Goal: Complete application form

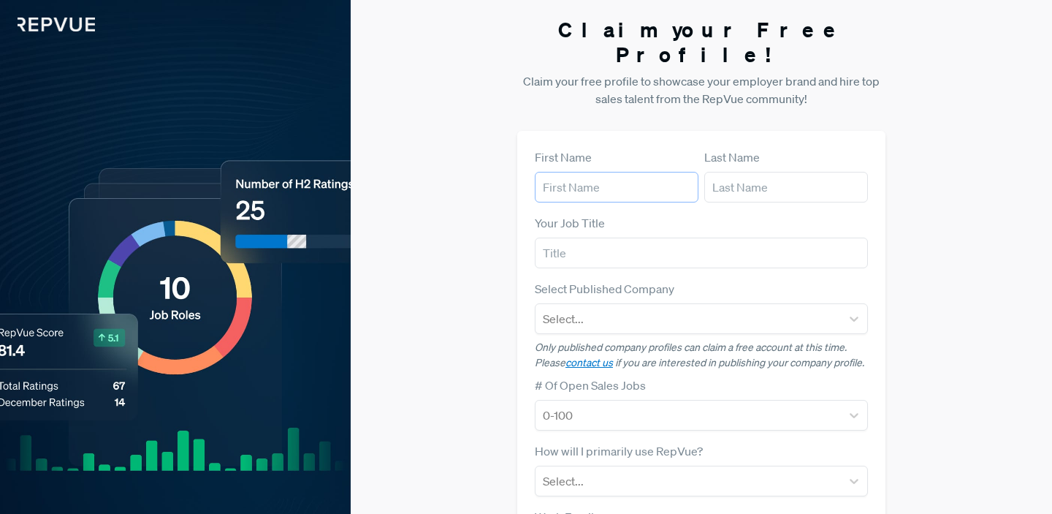
click at [552, 172] on input "text" at bounding box center [617, 187] width 164 height 31
type input "[PERSON_NAME]"
type input "S"
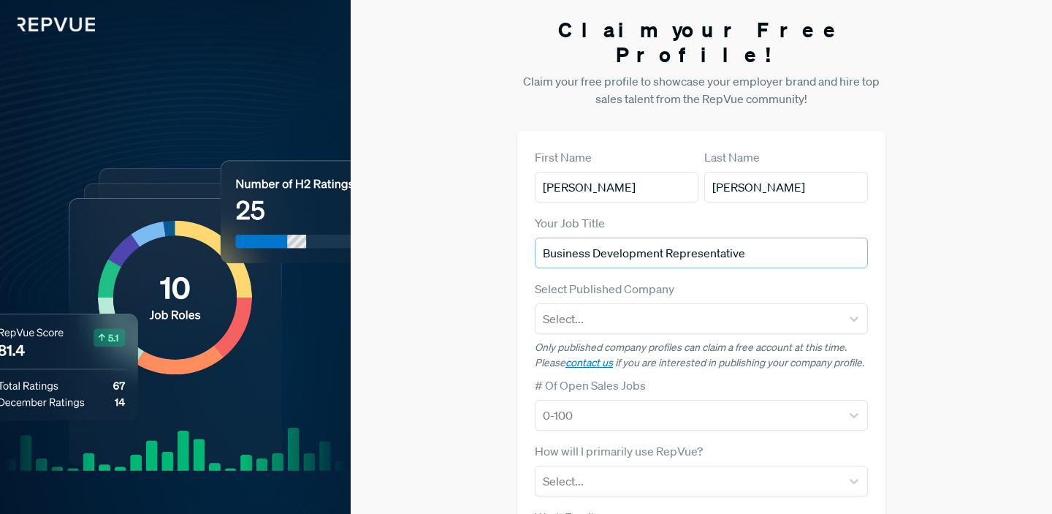
type input "Business Development Representative"
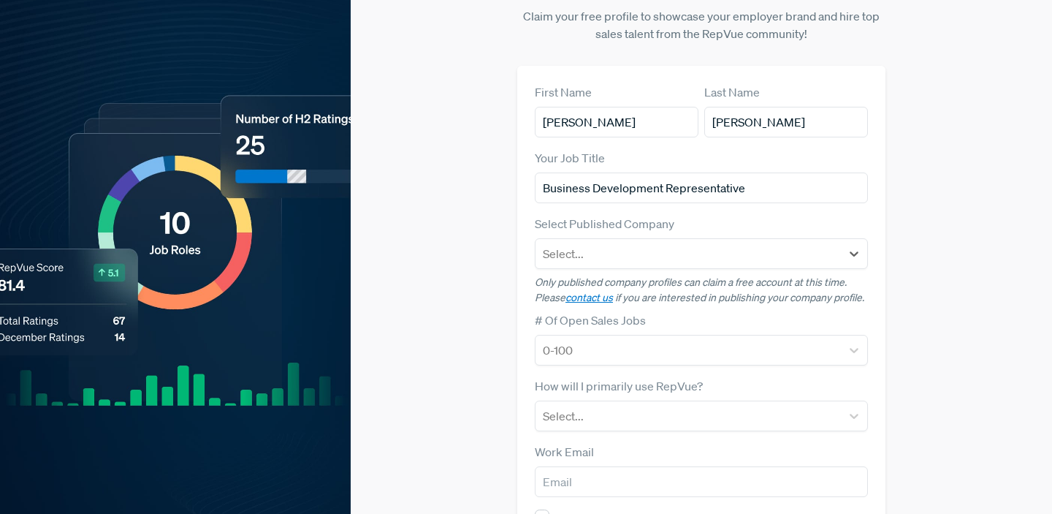
scroll to position [66, 0]
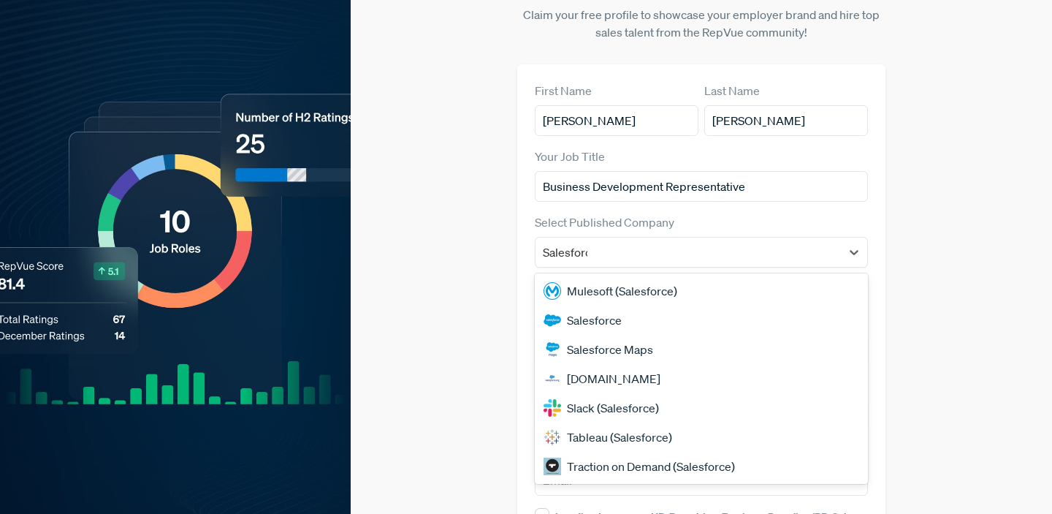
type input "Salesforce"
click at [580, 305] on div "Salesforce" at bounding box center [701, 319] width 333 height 29
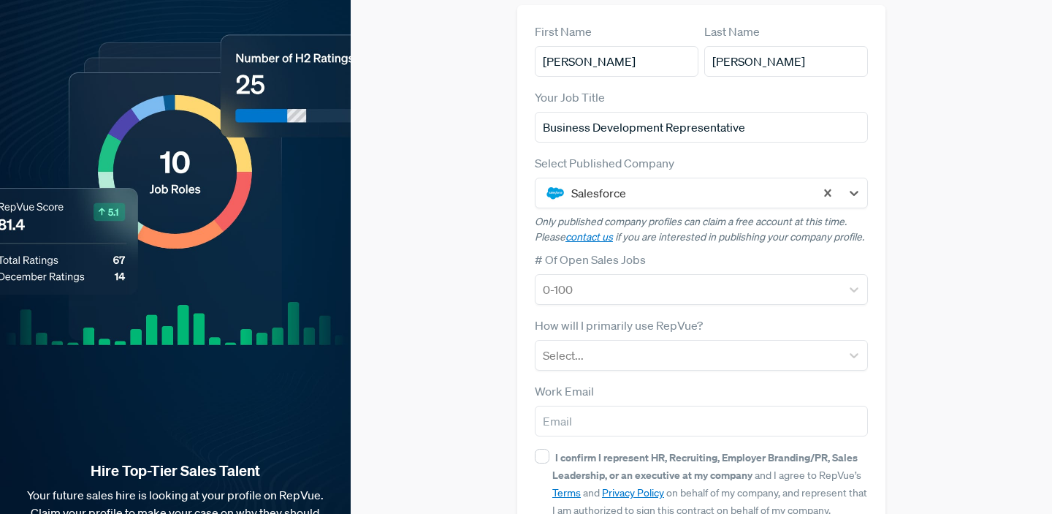
scroll to position [126, 0]
